Goal: Transaction & Acquisition: Purchase product/service

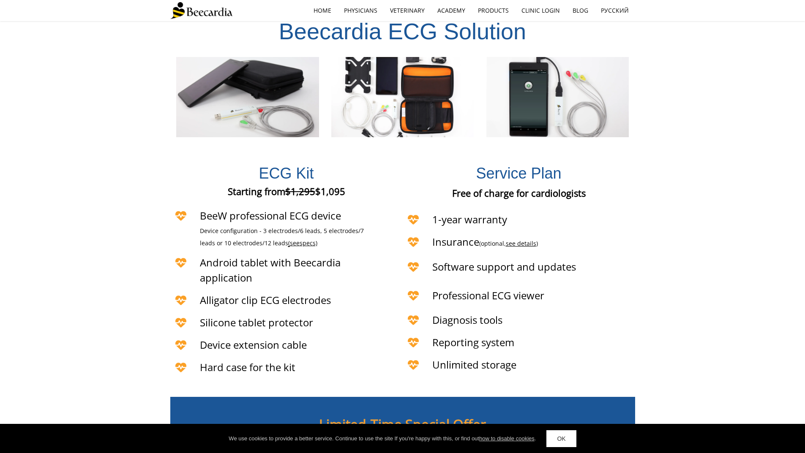
scroll to position [1736, 0]
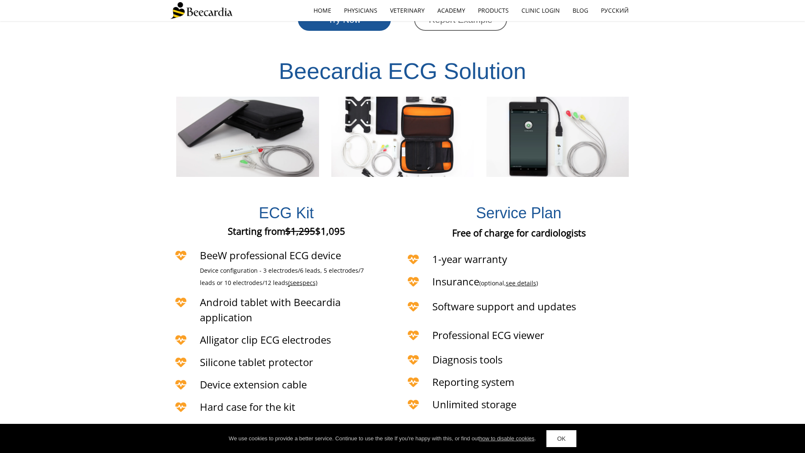
click at [300, 279] on span "specs)" at bounding box center [309, 283] width 18 height 8
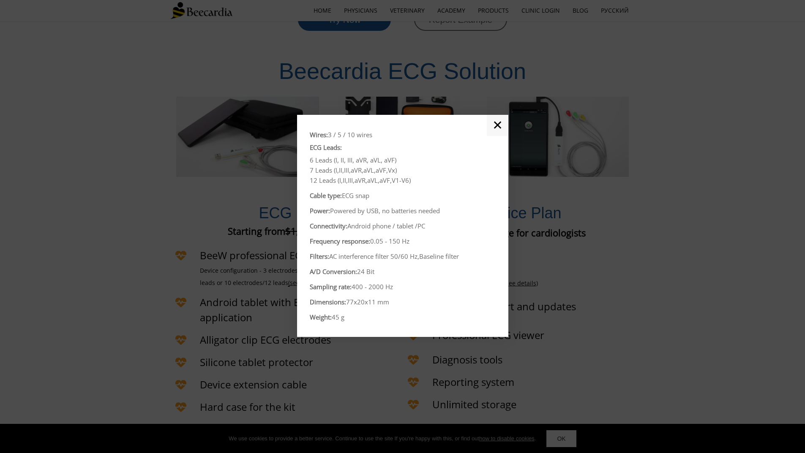
click at [495, 126] on link "✕" at bounding box center [498, 125] width 22 height 21
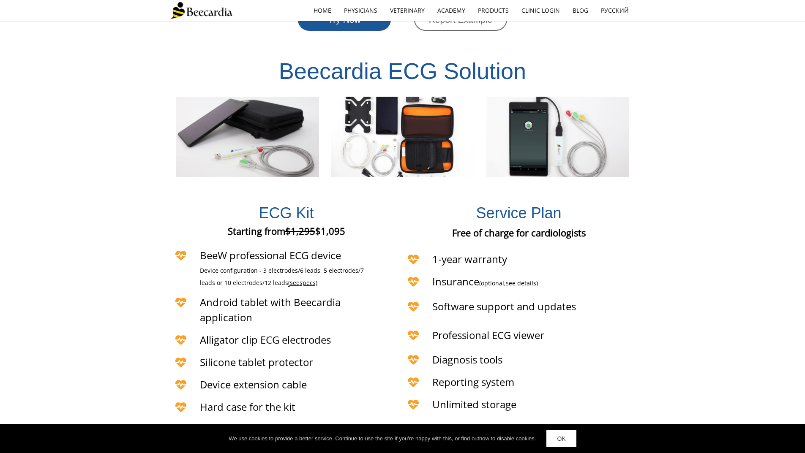
click at [526, 252] on h4 "1-year warranty" at bounding box center [522, 259] width 180 height 15
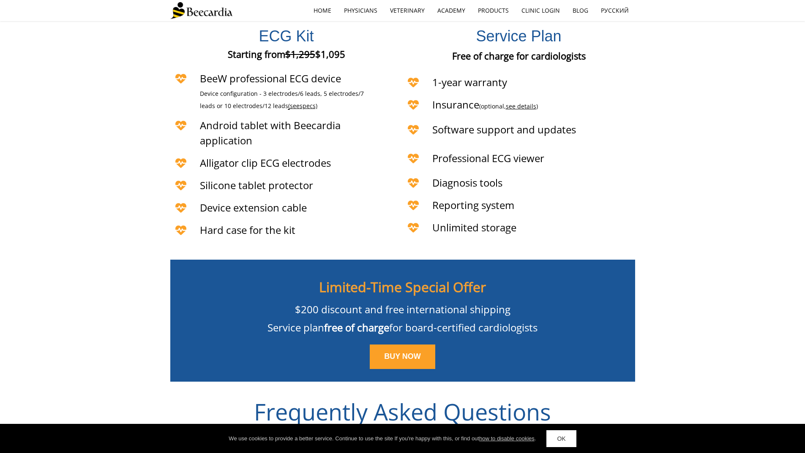
scroll to position [1914, 0]
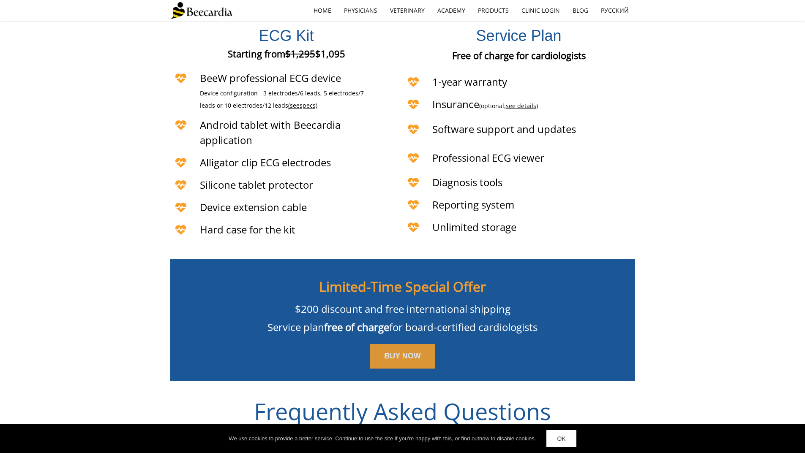
click at [407, 349] on link "BUY NOW" at bounding box center [403, 356] width 66 height 25
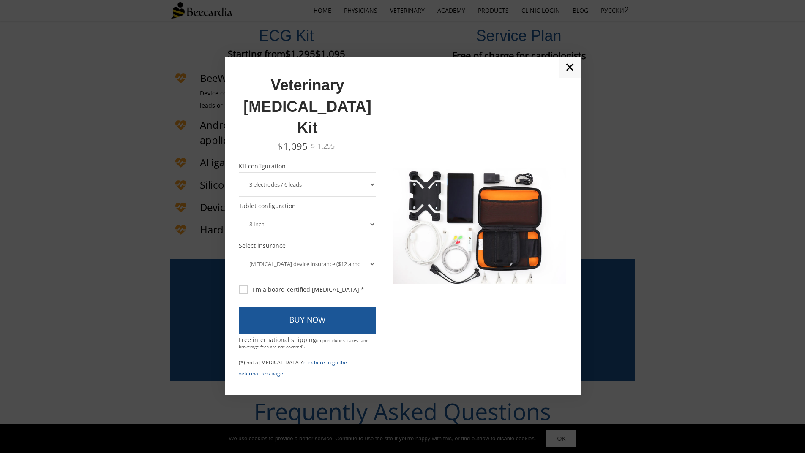
click at [376, 172] on select "3 electrodes / 6 leads 5 electrodes / 7 leads 10 electrodes / 12 leads" at bounding box center [308, 184] width 138 height 25
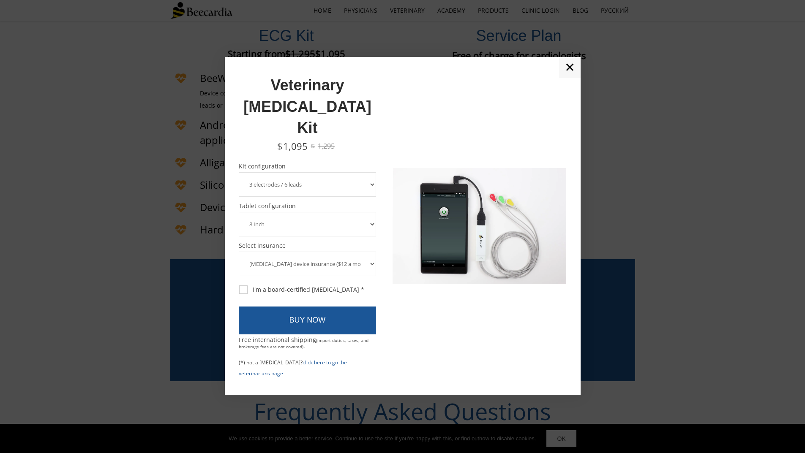
select select "10 electrodes / 12 leads"
click at [239, 172] on select "3 electrodes / 6 leads 5 electrodes / 7 leads 10 electrodes / 12 leads" at bounding box center [308, 184] width 138 height 25
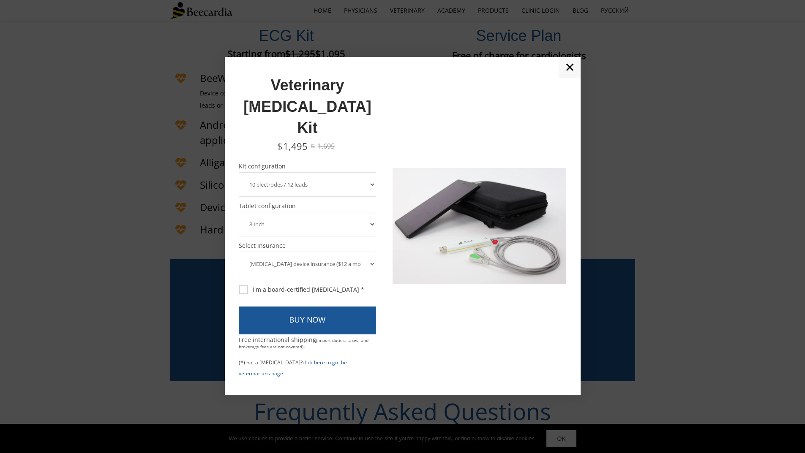
click at [369, 212] on select "8 Inch 10 Inch" at bounding box center [308, 224] width 138 height 25
select select "10 Inch"
click at [239, 212] on select "8 Inch 10 Inch" at bounding box center [308, 224] width 138 height 25
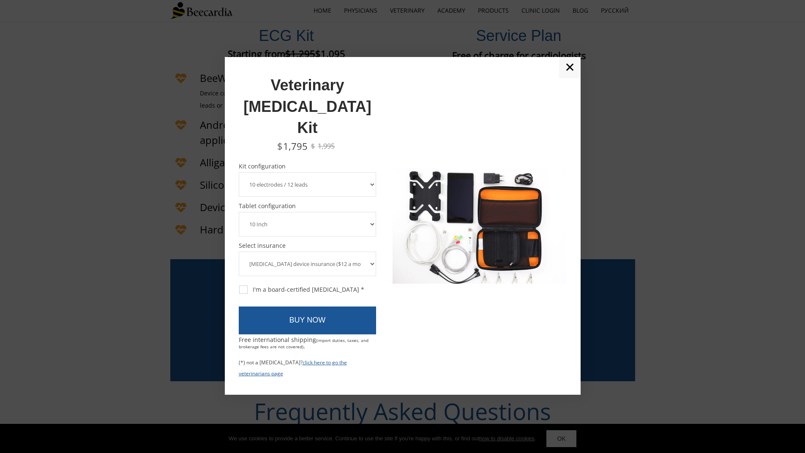
click at [371, 252] on select "[MEDICAL_DATA] device insurance ($12 a month, charged annually) No insurance" at bounding box center [308, 264] width 138 height 25
click at [370, 252] on select "[MEDICAL_DATA] device insurance ($12 a month, charged annually) No insurance" at bounding box center [308, 264] width 138 height 25
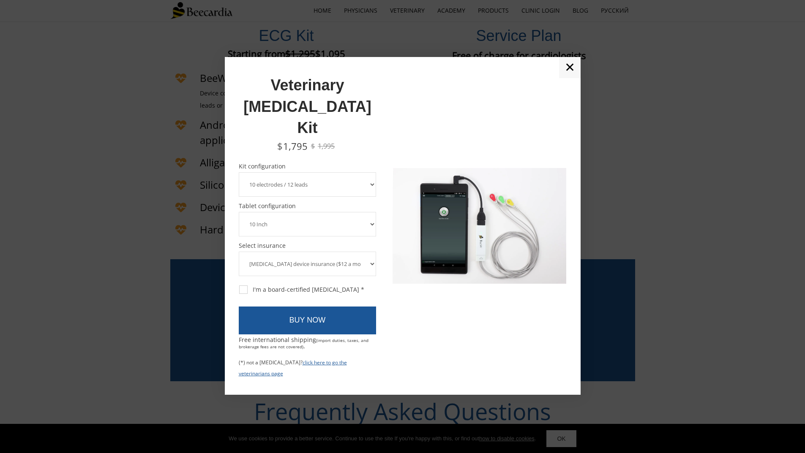
select select "No insurance"
click at [239, 252] on select "[MEDICAL_DATA] device insurance ($12 a month, charged annually) No insurance" at bounding box center [308, 264] width 138 height 25
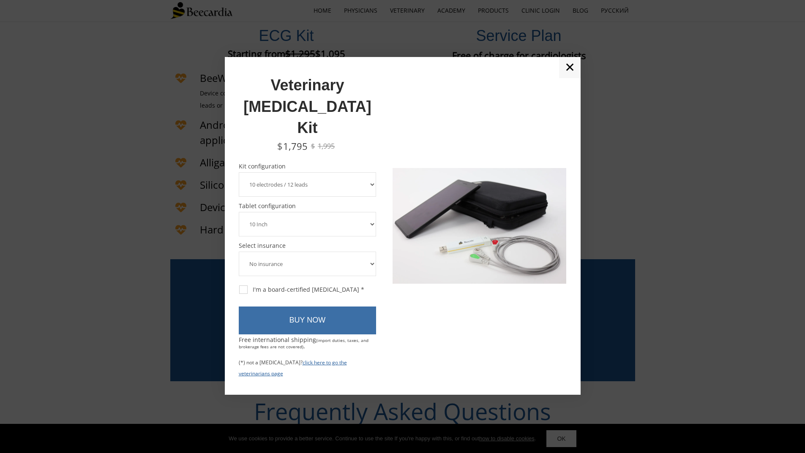
click at [269, 307] on link "BUY NOW" at bounding box center [308, 321] width 138 height 28
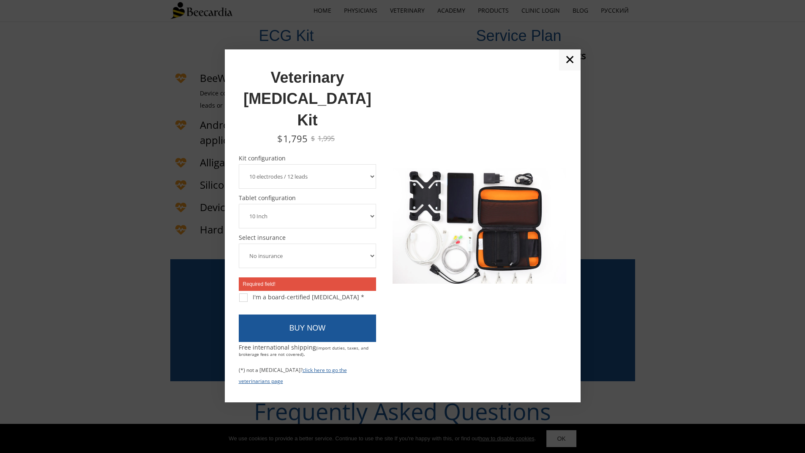
click at [313, 275] on div "Required field! I'm a board-certified [MEDICAL_DATA] *" at bounding box center [308, 289] width 138 height 29
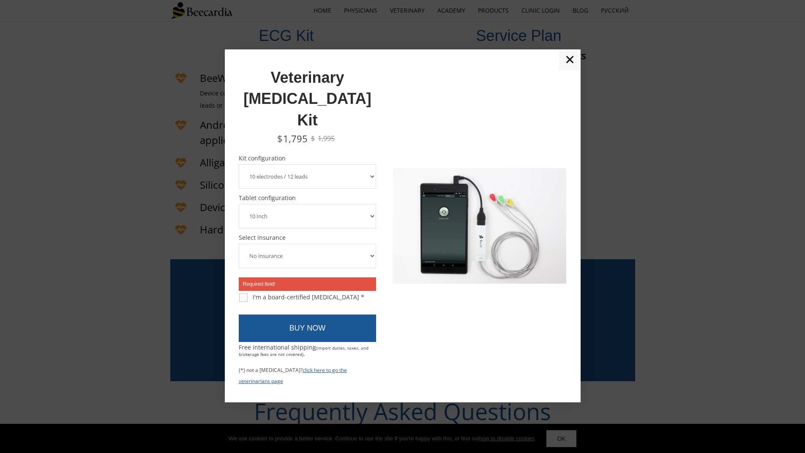
click at [242, 294] on div "I'm a board-certified [MEDICAL_DATA] *" at bounding box center [301, 298] width 125 height 8
click at [239, 293] on input "I'm a board-certified [MEDICAL_DATA] *" at bounding box center [238, 293] width 0 height 0
click at [335, 294] on div "I'm a board-certified [MEDICAL_DATA] *" at bounding box center [301, 298] width 125 height 8
click at [239, 293] on input "I'm a board-certified [MEDICAL_DATA] *" at bounding box center [238, 293] width 0 height 0
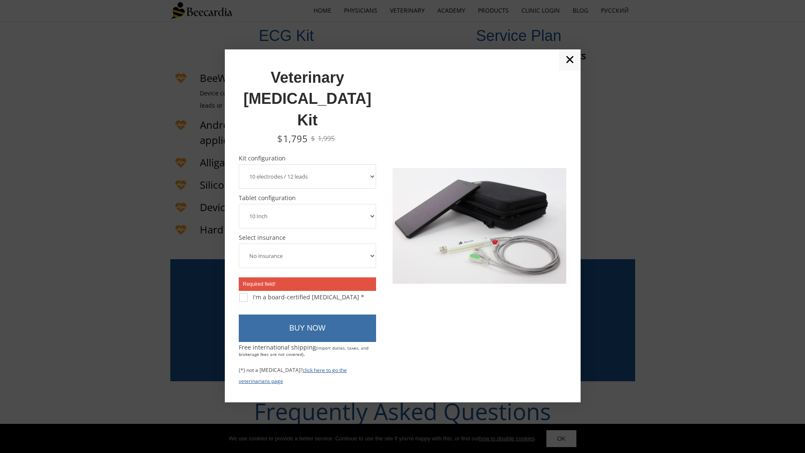
click at [305, 315] on link "BUY NOW" at bounding box center [308, 329] width 138 height 28
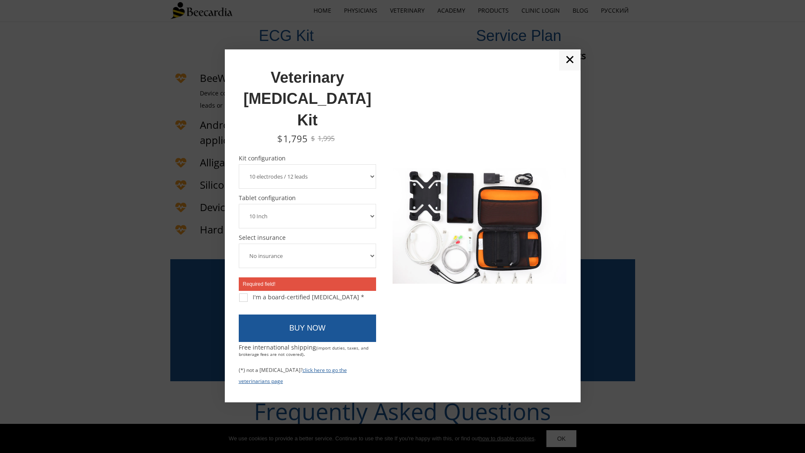
click at [284, 251] on div "Kit configuration Required field! 3 electrodes / 6 leads 5 electrodes / 7 leads…" at bounding box center [308, 249] width 138 height 187
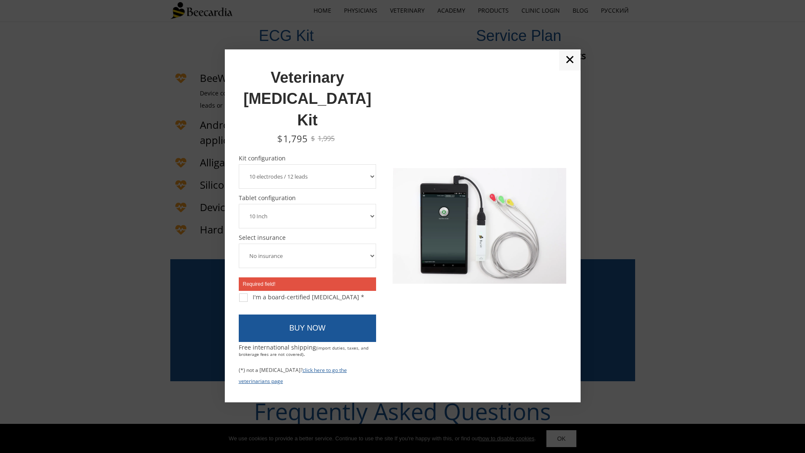
click at [291, 244] on select "[MEDICAL_DATA] device insurance ($12 a month, charged annually) No insurance" at bounding box center [308, 256] width 138 height 25
click at [239, 244] on select "[MEDICAL_DATA] device insurance ($12 a month, charged annually) No insurance" at bounding box center [308, 256] width 138 height 25
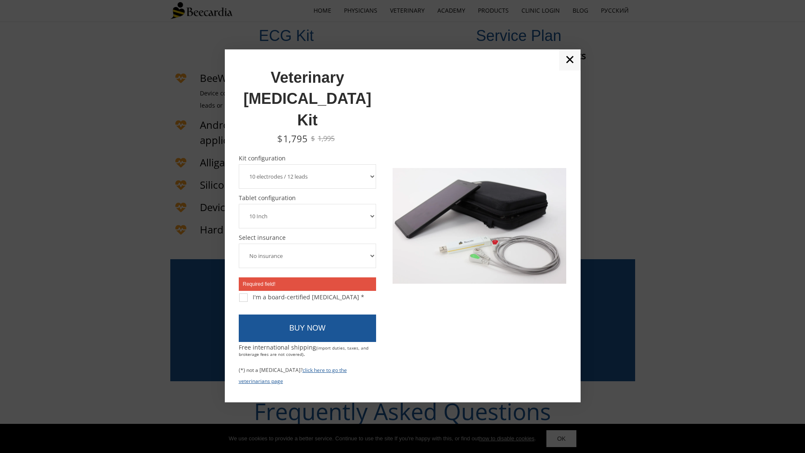
click at [321, 278] on span "Required field!" at bounding box center [308, 285] width 138 height 14
click at [244, 294] on div "I'm a board-certified [MEDICAL_DATA] *" at bounding box center [301, 298] width 125 height 8
click at [239, 293] on input "I'm a board-certified [MEDICAL_DATA] *" at bounding box center [238, 293] width 0 height 0
checkbox input "true"
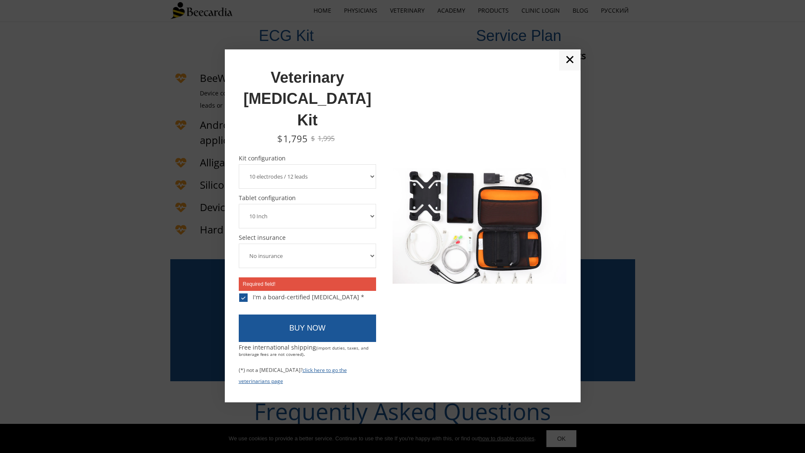
click at [257, 278] on span "Required field!" at bounding box center [308, 285] width 138 height 14
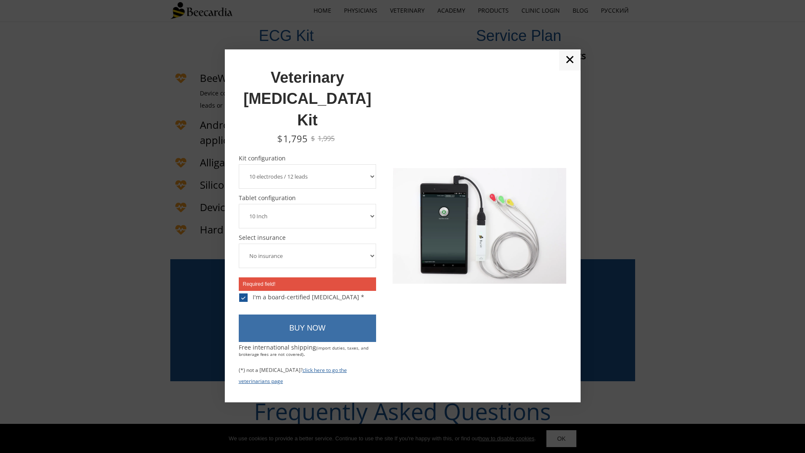
click at [280, 315] on link "BUY NOW" at bounding box center [308, 329] width 138 height 28
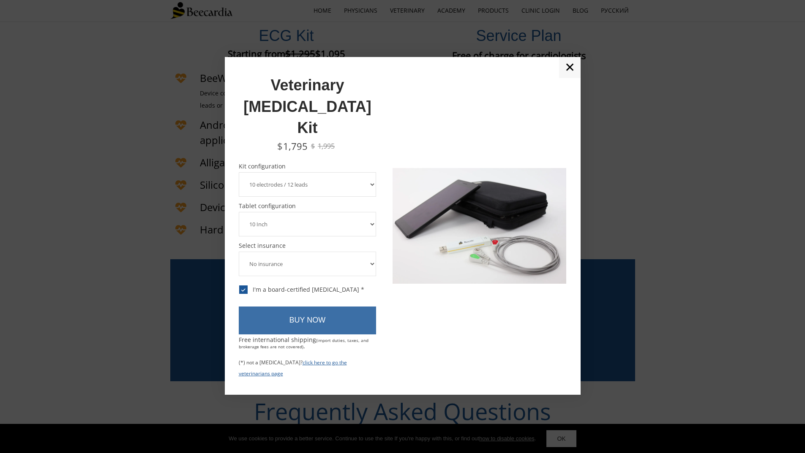
scroll to position [1910, 0]
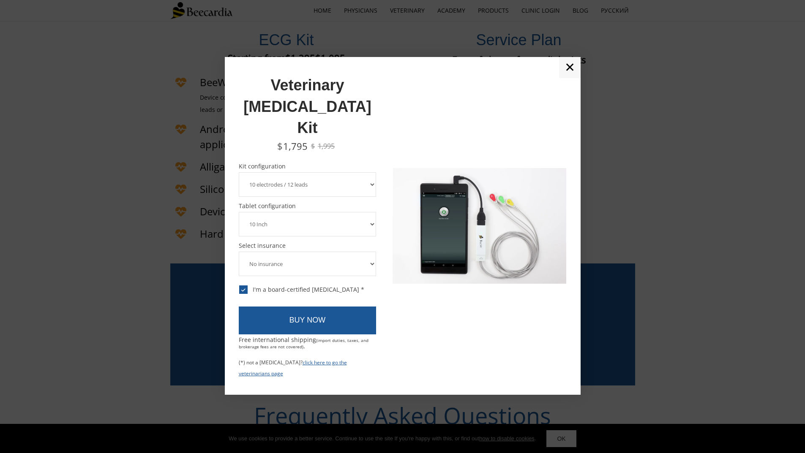
click at [570, 78] on link "✕" at bounding box center [570, 67] width 22 height 21
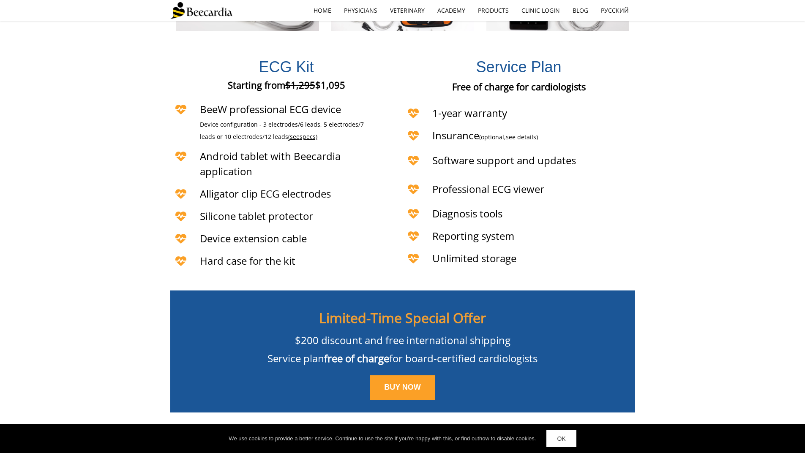
scroll to position [1885, 0]
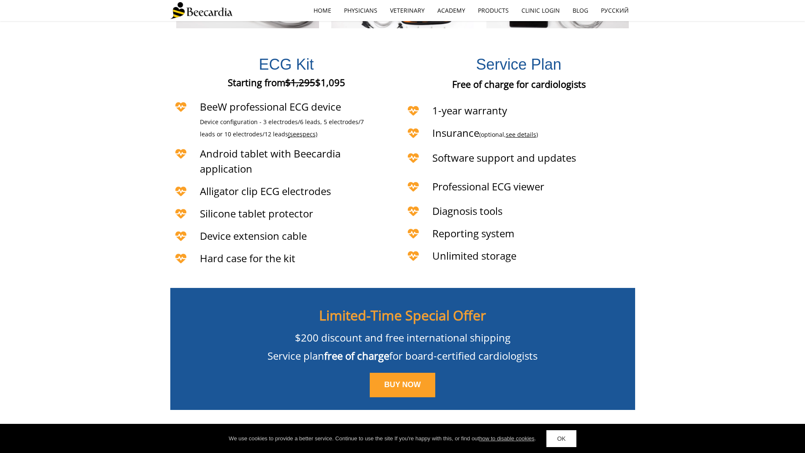
click at [367, 229] on h4 "Device extension cable" at bounding box center [301, 236] width 203 height 15
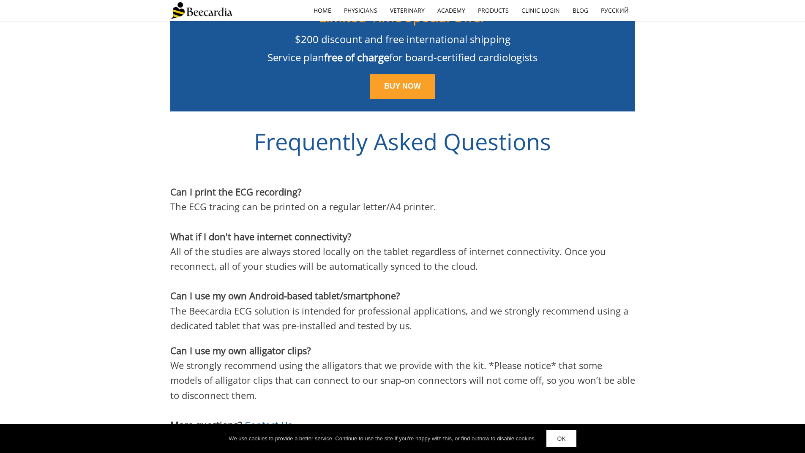
scroll to position [2184, 0]
click at [557, 199] on p "The ECG tracing can be printed on a regular letter/A4 printer." at bounding box center [402, 206] width 465 height 15
